Goal: Task Accomplishment & Management: Manage account settings

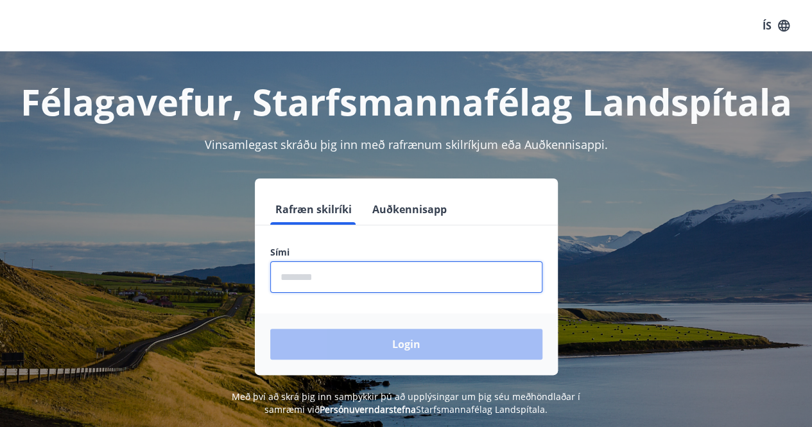
click at [314, 275] on input "phone" at bounding box center [406, 276] width 272 height 31
type input "*"
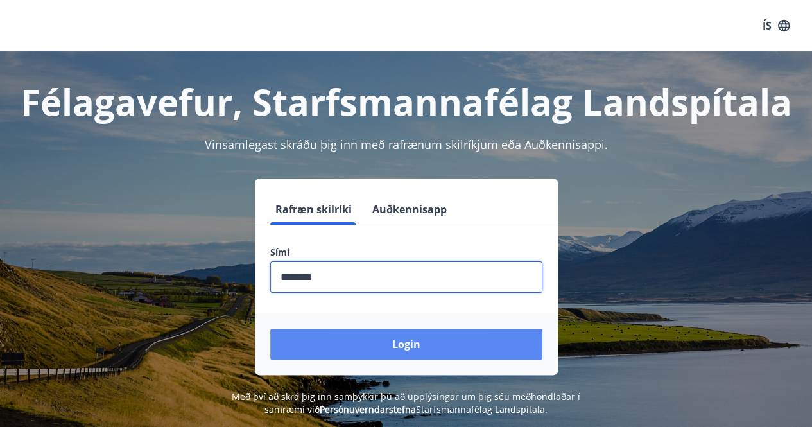
type input "********"
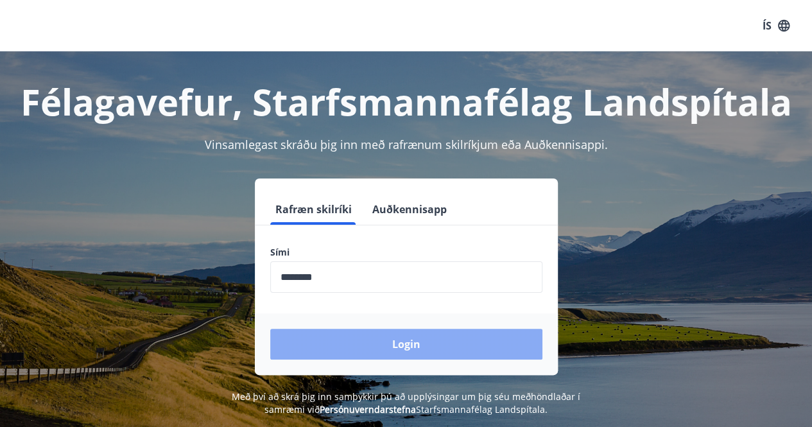
click at [339, 352] on button "Login" at bounding box center [406, 344] width 272 height 31
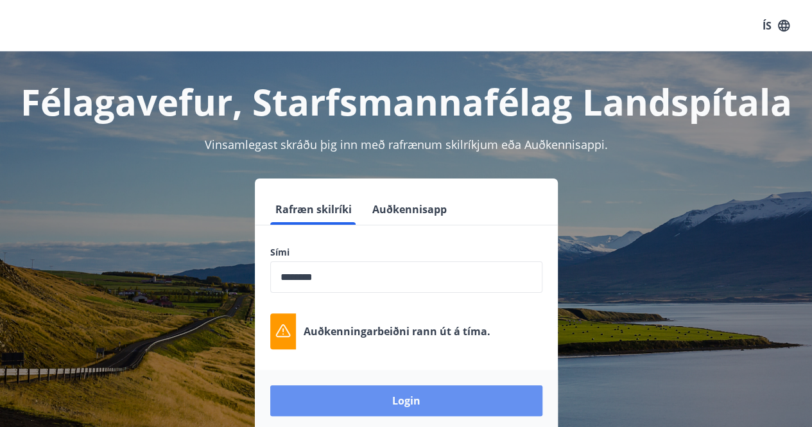
drag, startPoint x: 421, startPoint y: 402, endPoint x: 421, endPoint y: 392, distance: 10.3
click at [421, 392] on button "Login" at bounding box center [406, 400] width 272 height 31
click at [421, 395] on button "Login" at bounding box center [406, 400] width 272 height 31
